Goal: Transaction & Acquisition: Purchase product/service

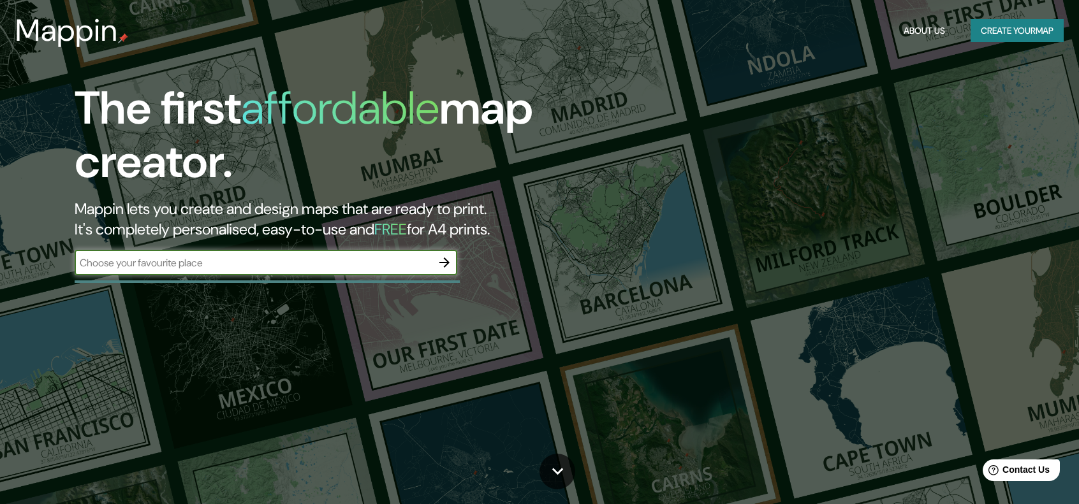
click at [194, 254] on div "​" at bounding box center [266, 263] width 383 height 26
type input "[GEOGRAPHIC_DATA]"
click at [440, 259] on icon "button" at bounding box center [444, 262] width 15 height 15
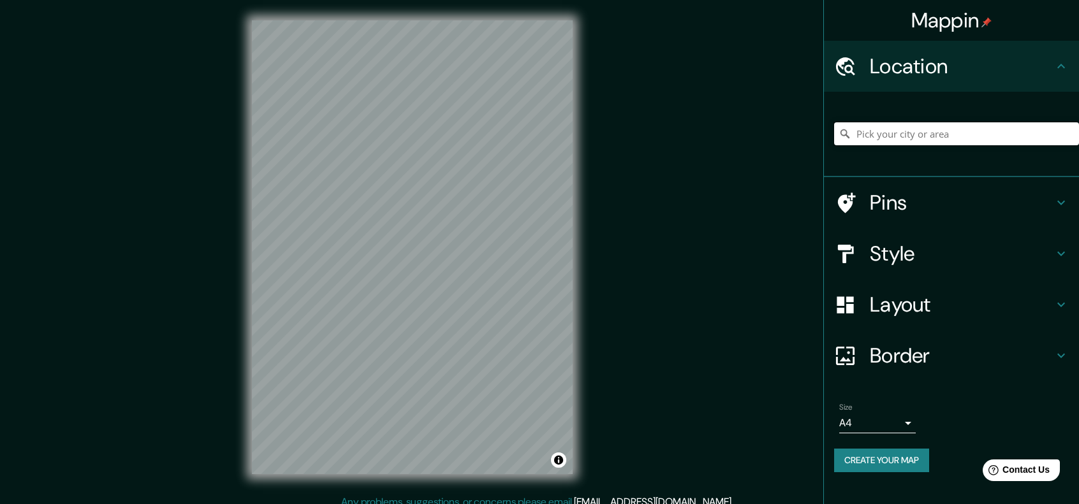
click at [973, 129] on input "Pick your city or area" at bounding box center [956, 133] width 245 height 23
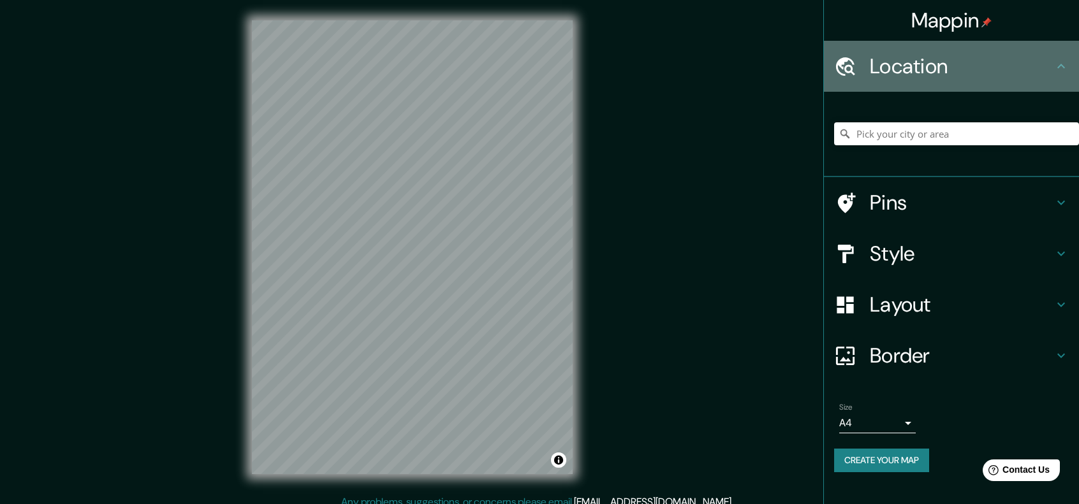
click at [979, 63] on h4 "Location" at bounding box center [962, 67] width 184 height 26
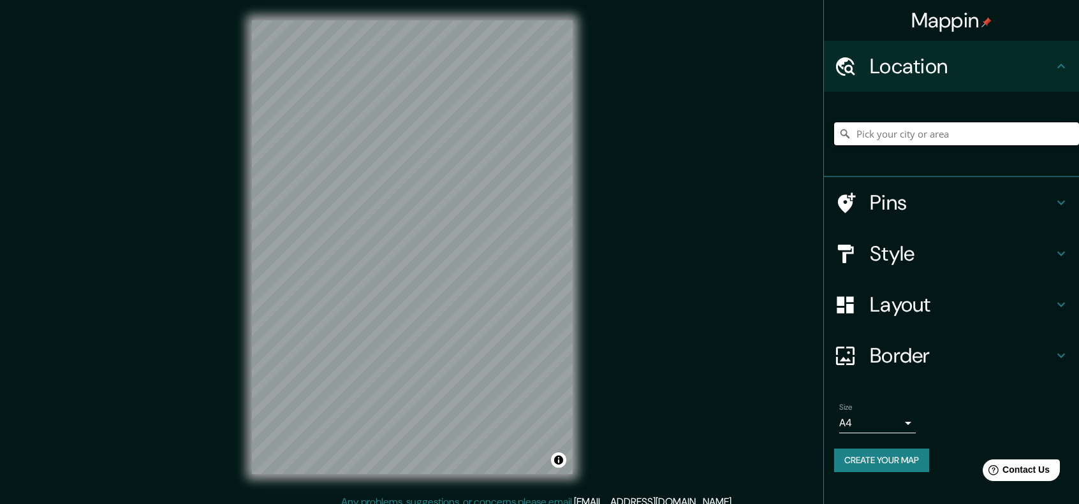
click at [894, 135] on input "Pick your city or area" at bounding box center [956, 133] width 245 height 23
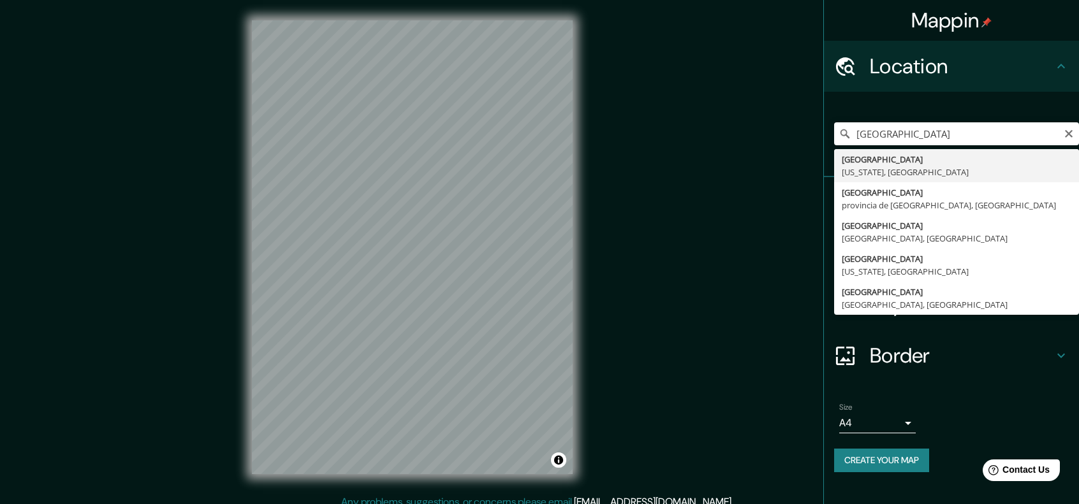
type input "[GEOGRAPHIC_DATA], [GEOGRAPHIC_DATA], [GEOGRAPHIC_DATA]"
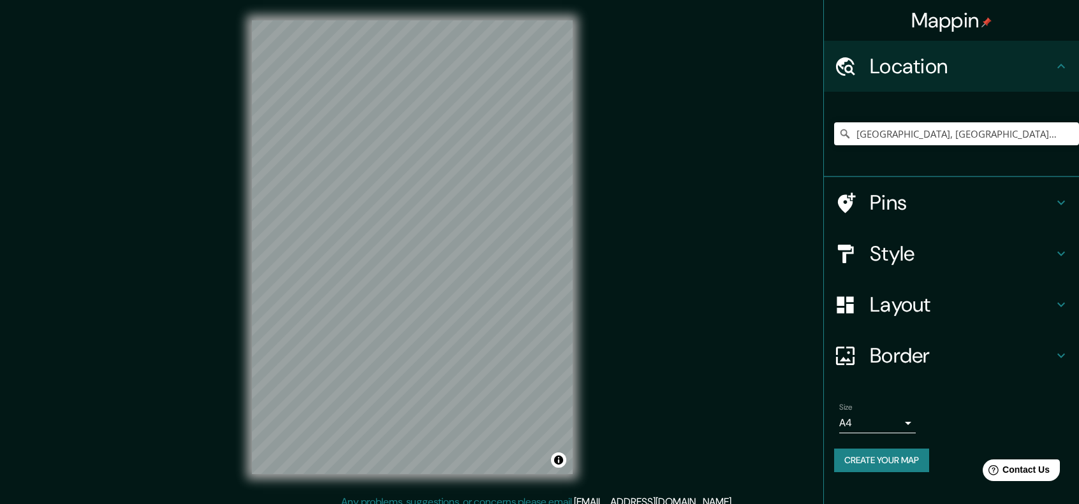
click at [581, 61] on div "© Mapbox © OpenStreetMap Improve this map" at bounding box center [411, 247] width 361 height 495
click at [940, 256] on h4 "Style" at bounding box center [962, 254] width 184 height 26
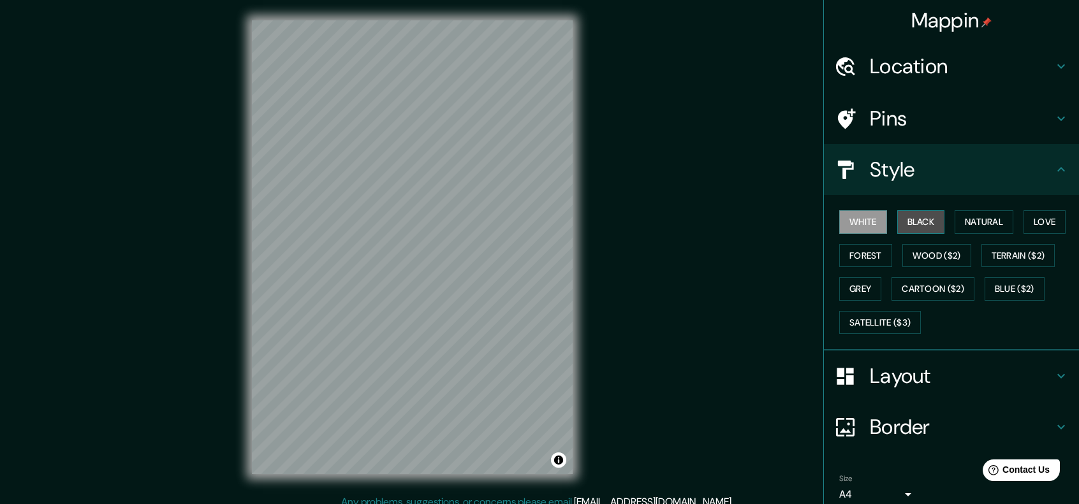
click at [897, 220] on button "Black" at bounding box center [921, 222] width 48 height 24
click at [839, 218] on button "White" at bounding box center [863, 222] width 48 height 24
click at [892, 369] on h4 "Layout" at bounding box center [962, 376] width 184 height 26
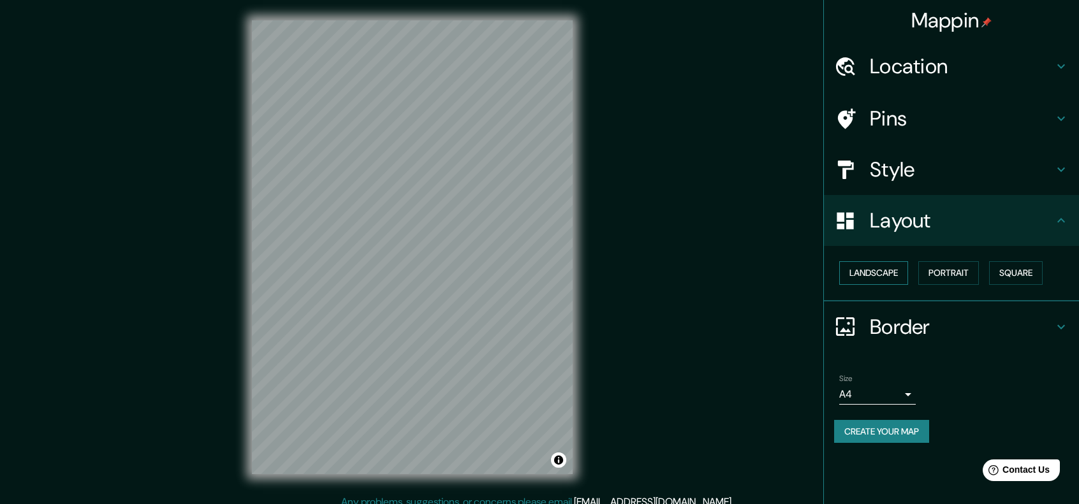
click at [890, 272] on button "Landscape" at bounding box center [873, 273] width 69 height 24
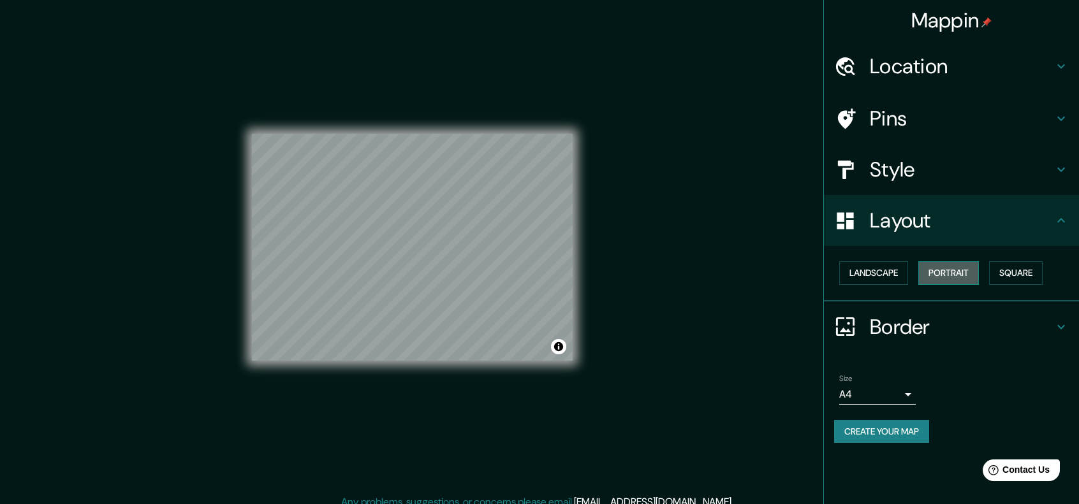
click at [960, 271] on button "Portrait" at bounding box center [948, 273] width 61 height 24
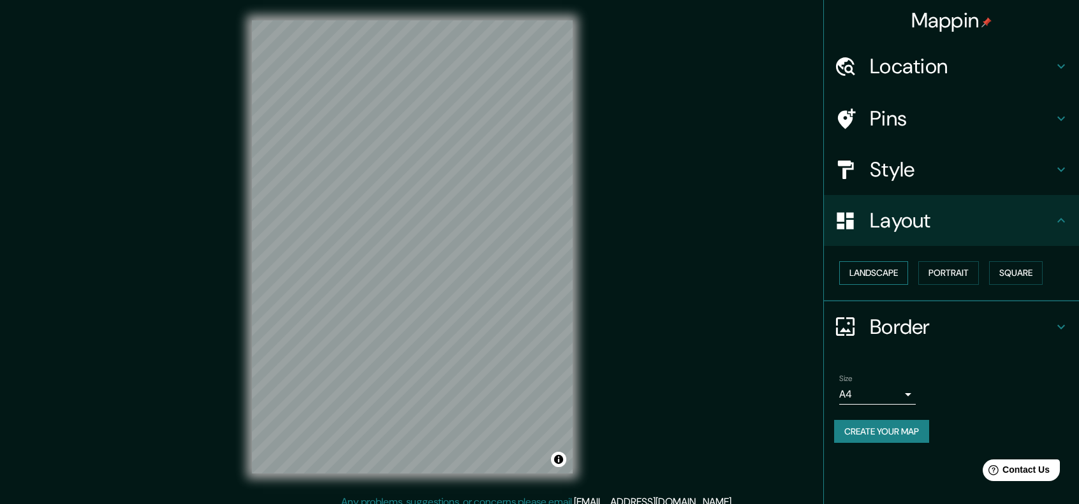
click at [845, 270] on button "Landscape" at bounding box center [873, 273] width 69 height 24
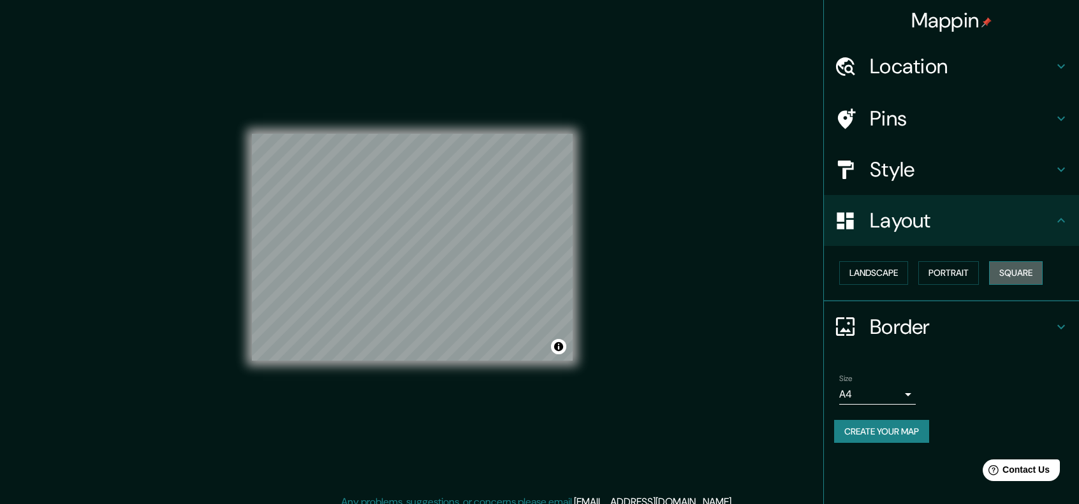
click at [1014, 268] on button "Square" at bounding box center [1016, 273] width 54 height 24
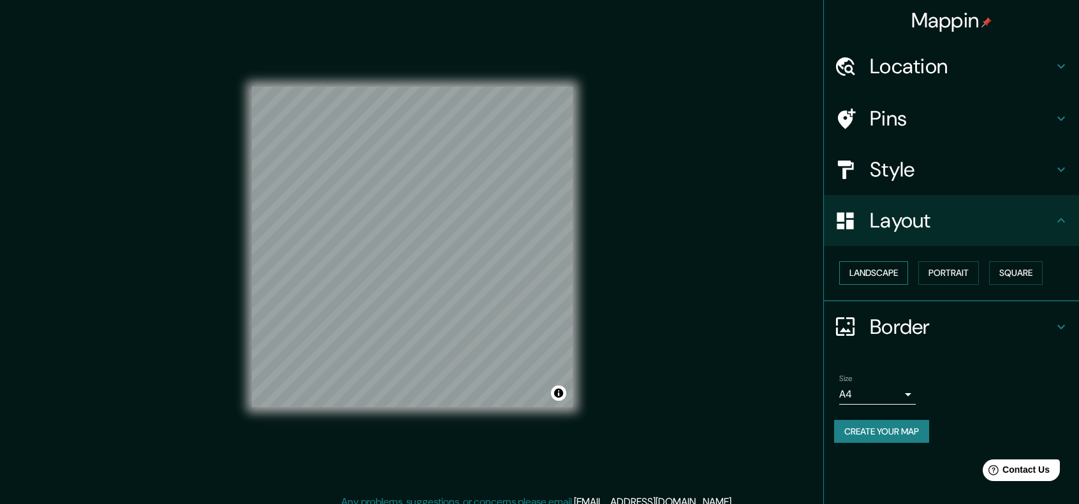
drag, startPoint x: 886, startPoint y: 263, endPoint x: 879, endPoint y: 269, distance: 9.1
click at [886, 264] on button "Landscape" at bounding box center [873, 273] width 69 height 24
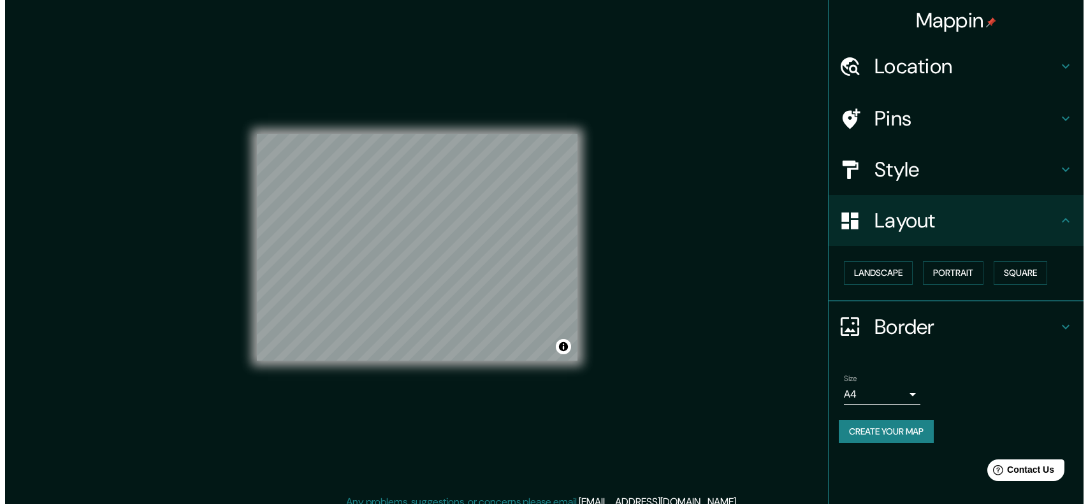
click at [900, 387] on body "Mappin Location [GEOGRAPHIC_DATA], [GEOGRAPHIC_DATA], [GEOGRAPHIC_DATA] Pins St…" at bounding box center [539, 252] width 1079 height 504
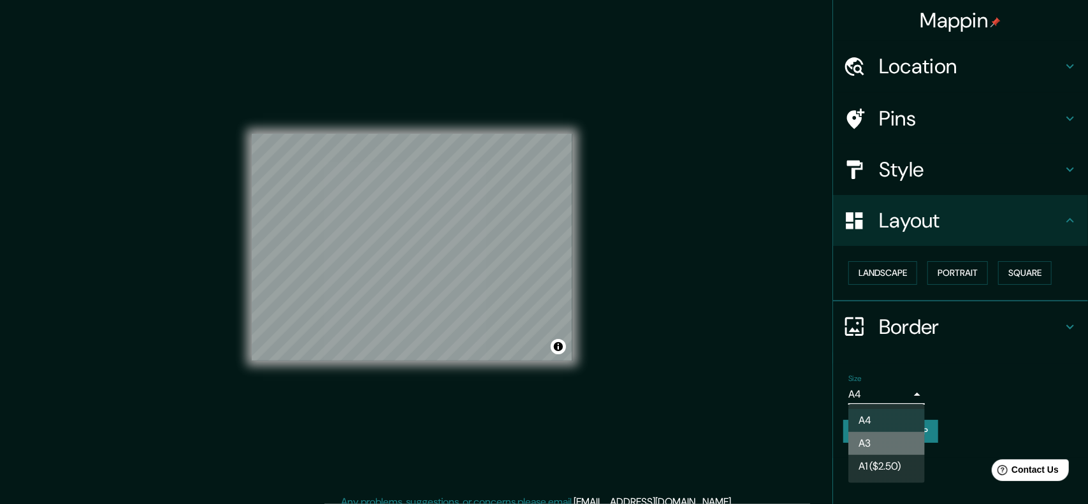
click at [886, 449] on li "A3" at bounding box center [887, 443] width 77 height 23
type input "a4"
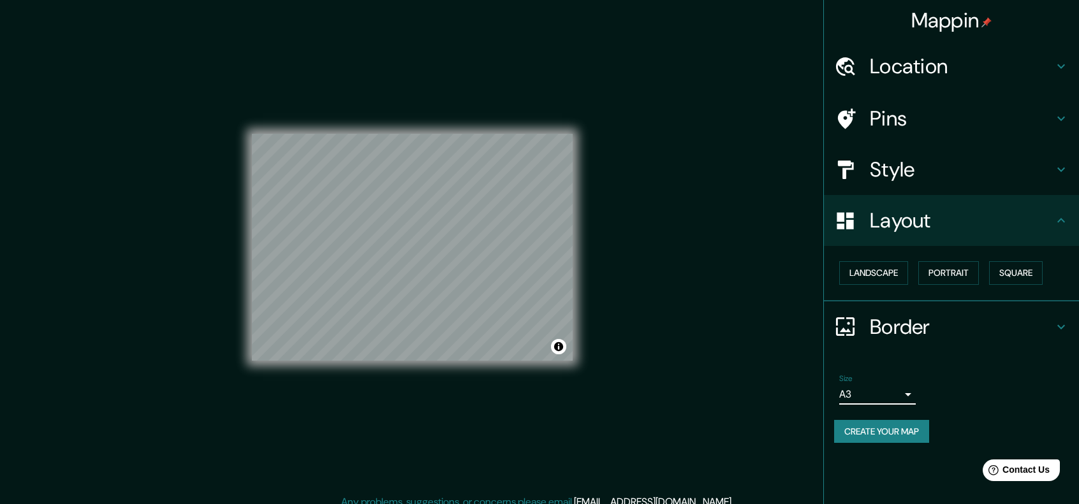
click at [879, 120] on h4 "Pins" at bounding box center [962, 119] width 184 height 26
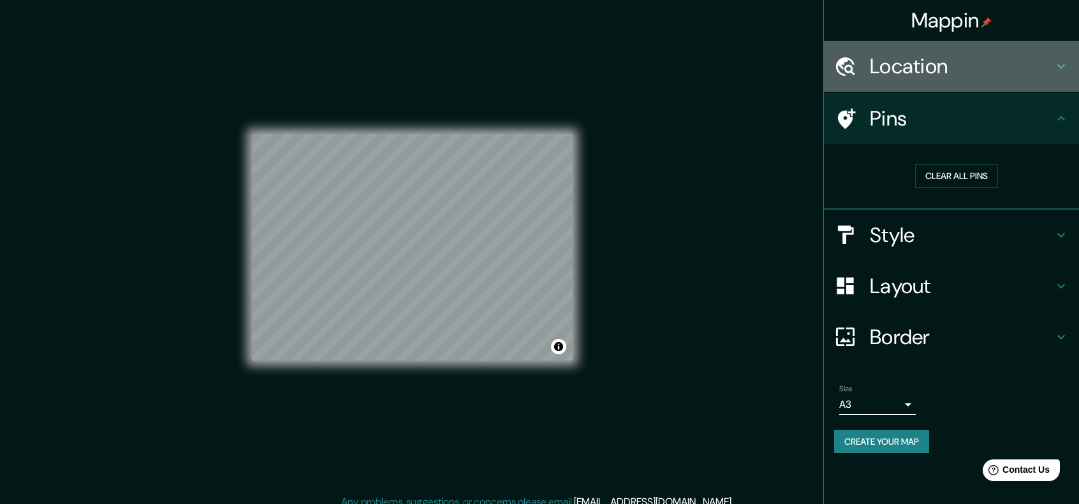
click at [942, 57] on h4 "Location" at bounding box center [962, 67] width 184 height 26
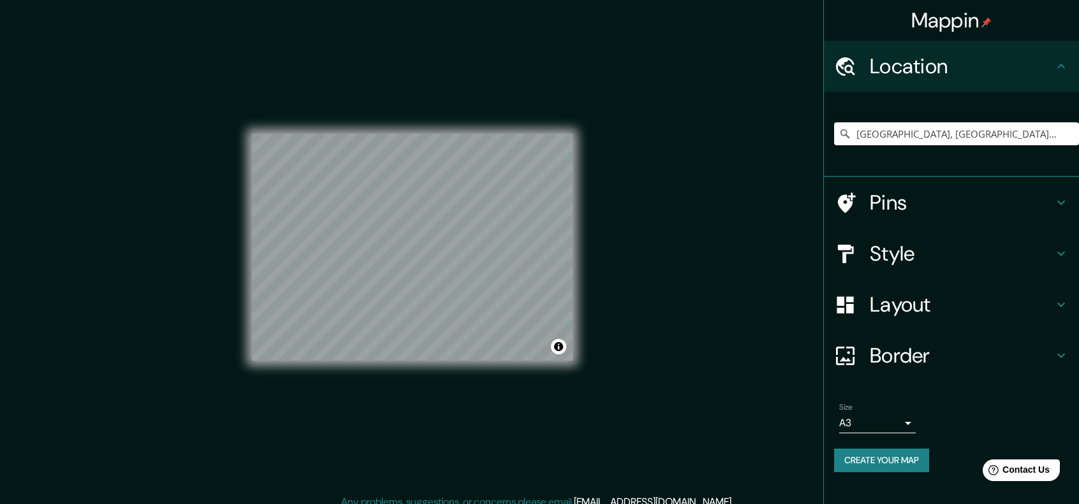
click at [904, 199] on h4 "Pins" at bounding box center [962, 203] width 184 height 26
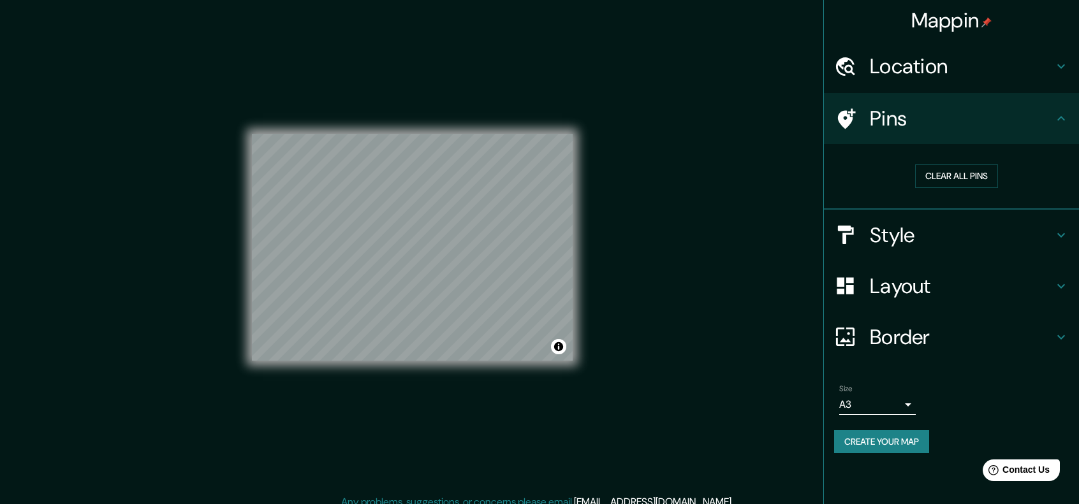
click at [909, 441] on button "Create your map" at bounding box center [881, 442] width 95 height 24
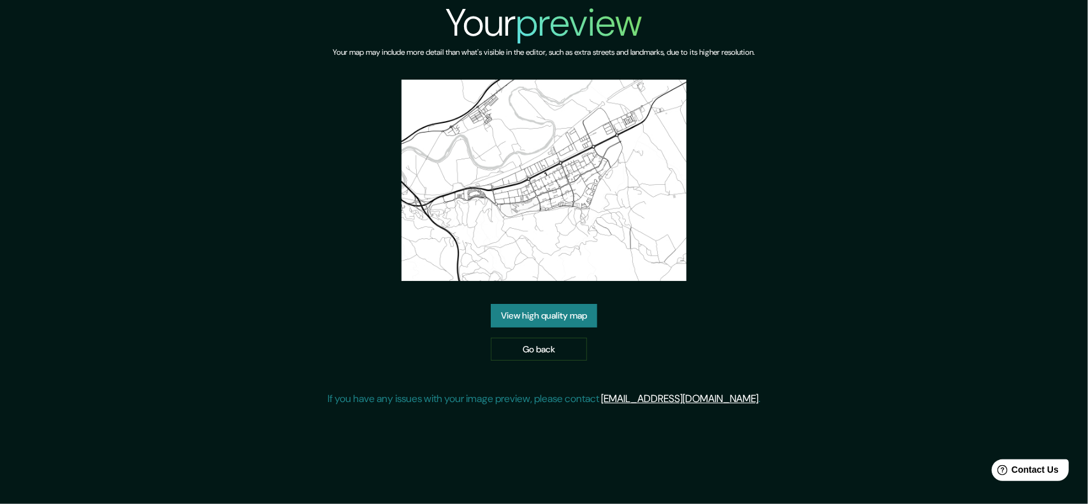
click at [569, 323] on link "View high quality map" at bounding box center [544, 316] width 106 height 24
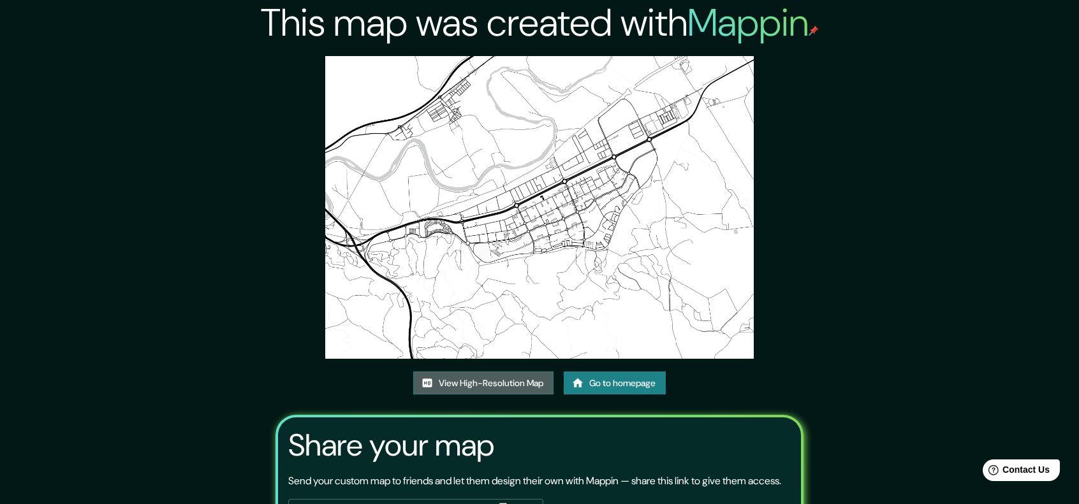
click at [481, 376] on link "View High-Resolution Map" at bounding box center [483, 384] width 140 height 24
click at [500, 380] on link "View High-Resolution Map" at bounding box center [483, 384] width 140 height 24
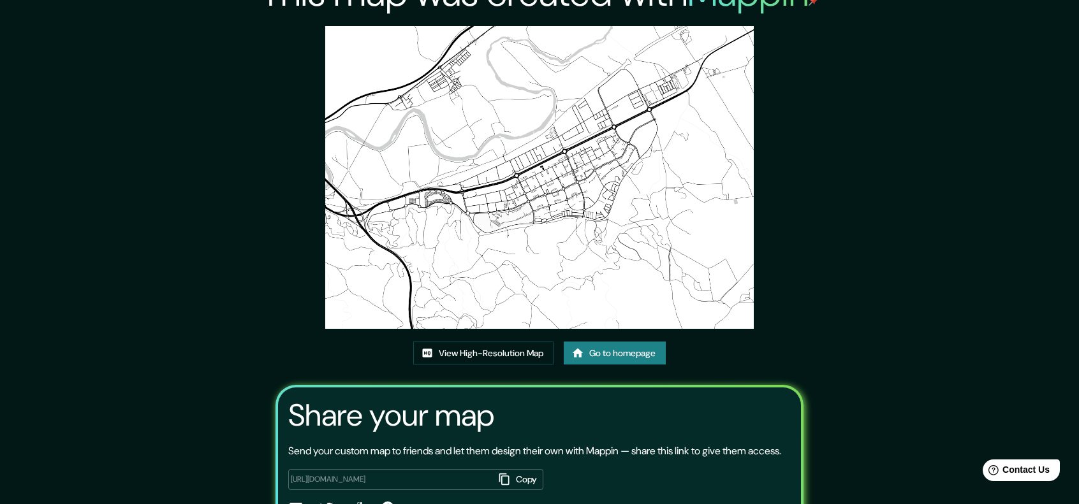
scroll to position [64, 0]
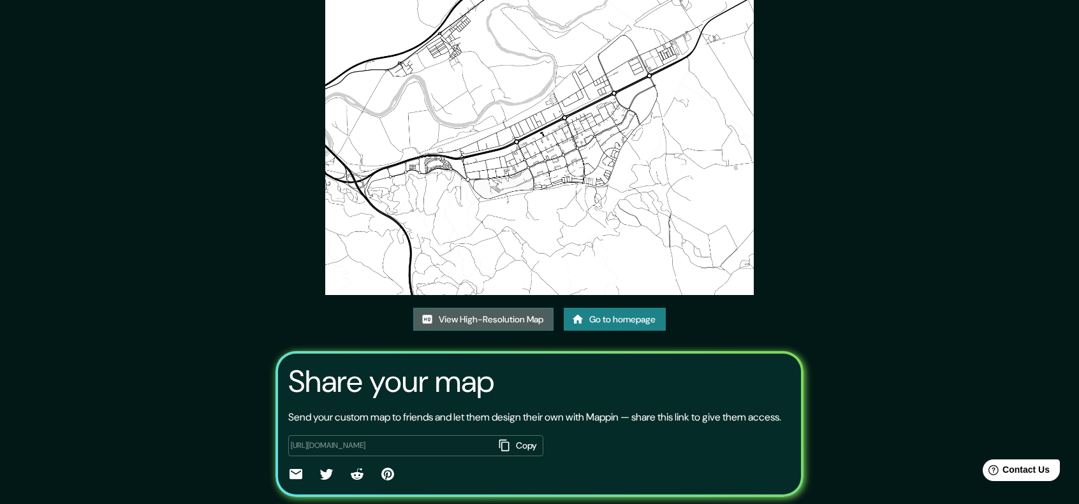
click at [486, 312] on link "View High-Resolution Map" at bounding box center [483, 320] width 140 height 24
click at [497, 316] on link "View High-Resolution Map" at bounding box center [483, 320] width 140 height 24
